Goal: Check status: Check status

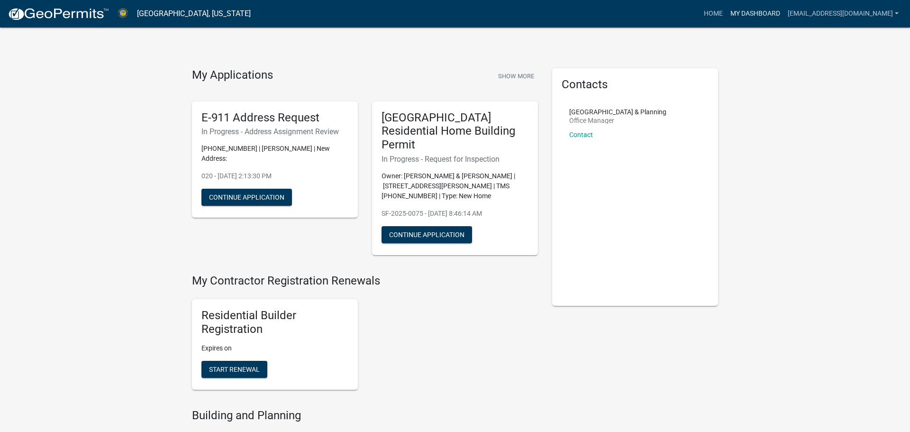
click at [761, 13] on link "My Dashboard" at bounding box center [755, 14] width 57 height 18
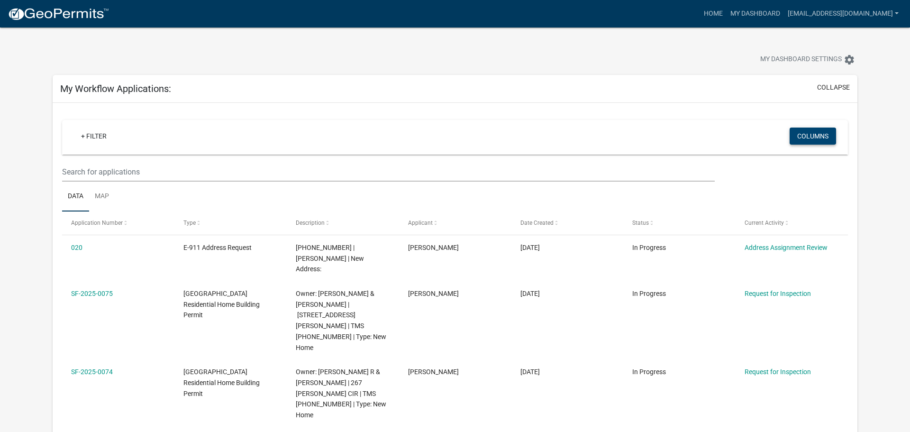
click at [806, 134] on button "Columns" at bounding box center [813, 136] width 46 height 17
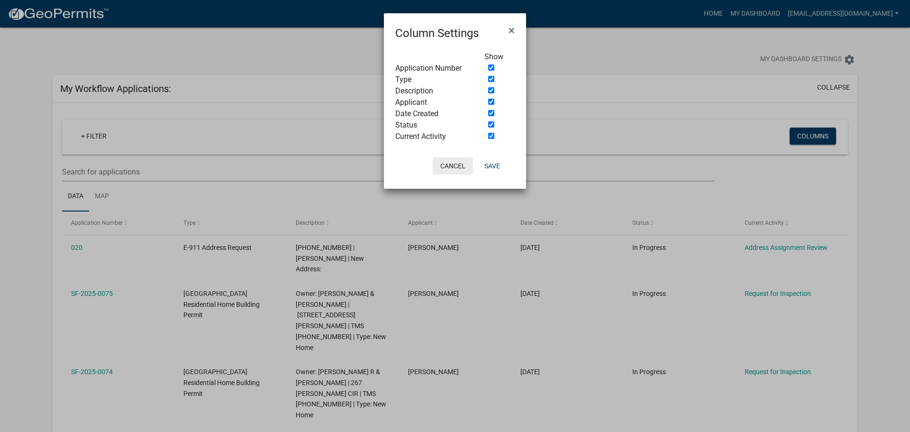
click at [457, 170] on button "Cancel" at bounding box center [453, 165] width 40 height 17
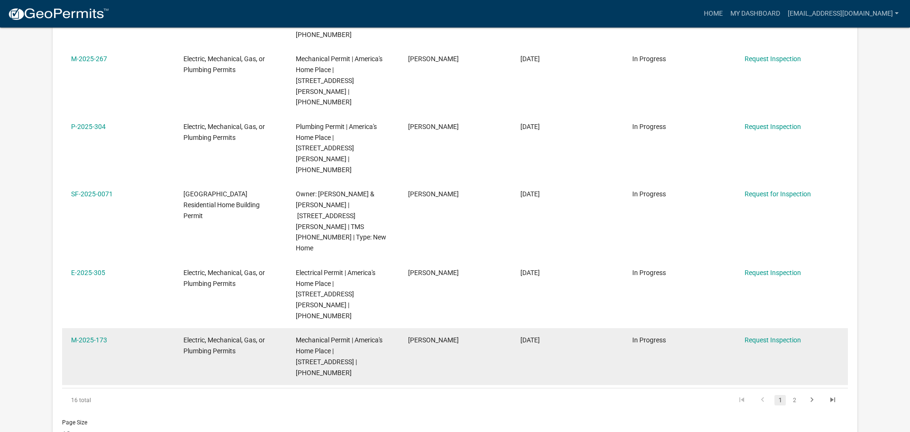
scroll to position [484, 0]
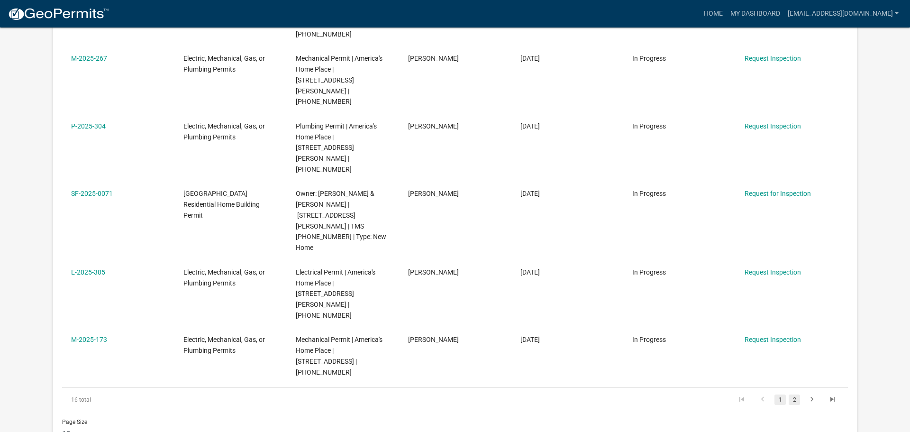
click at [791, 394] on link "2" at bounding box center [794, 399] width 11 height 10
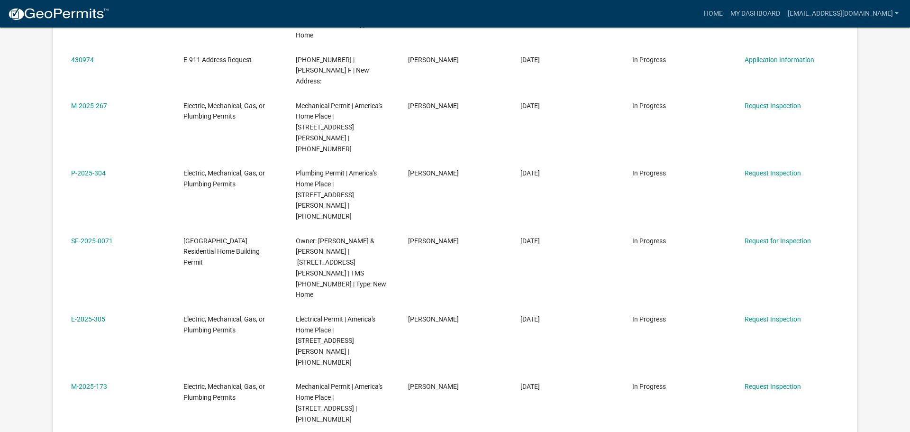
scroll to position [1013, 0]
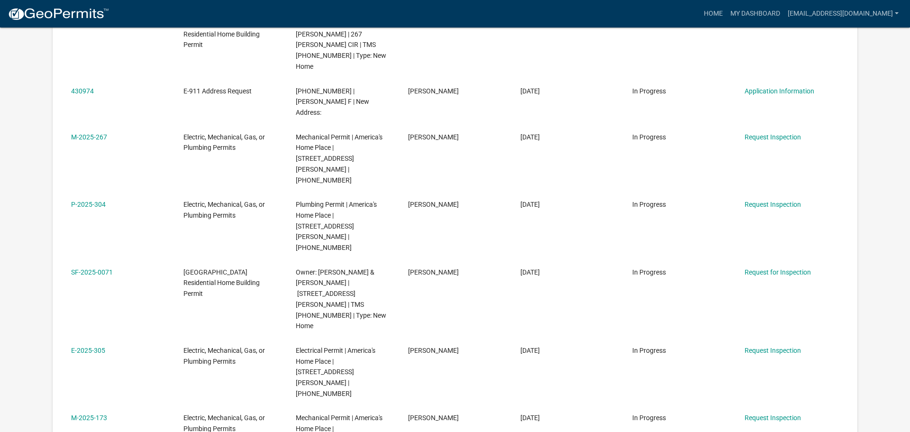
scroll to position [990, 0]
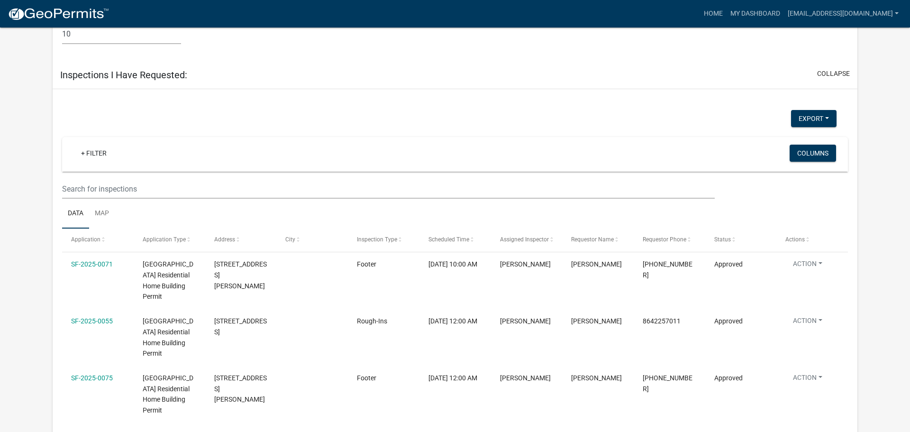
scroll to position [979, 0]
